Goal: Find specific page/section: Find specific page/section

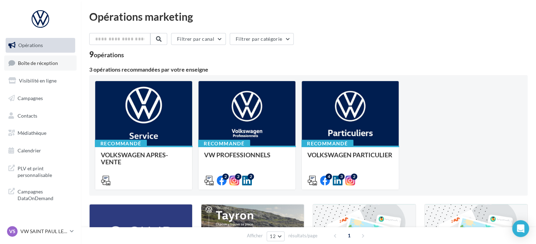
click at [48, 63] on span "Boîte de réception" at bounding box center [38, 63] width 40 height 6
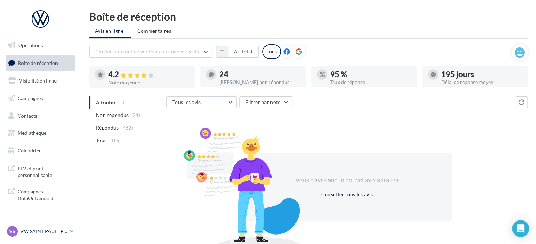
click at [72, 233] on icon at bounding box center [72, 231] width 4 height 6
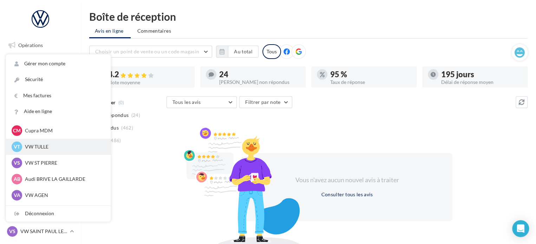
scroll to position [65, 0]
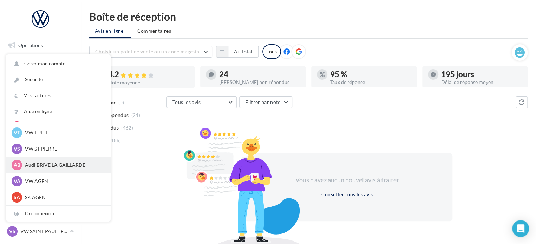
click at [63, 167] on p "Audi BRIVE LA GAILLARDE" at bounding box center [63, 165] width 77 height 7
